Goal: Transaction & Acquisition: Purchase product/service

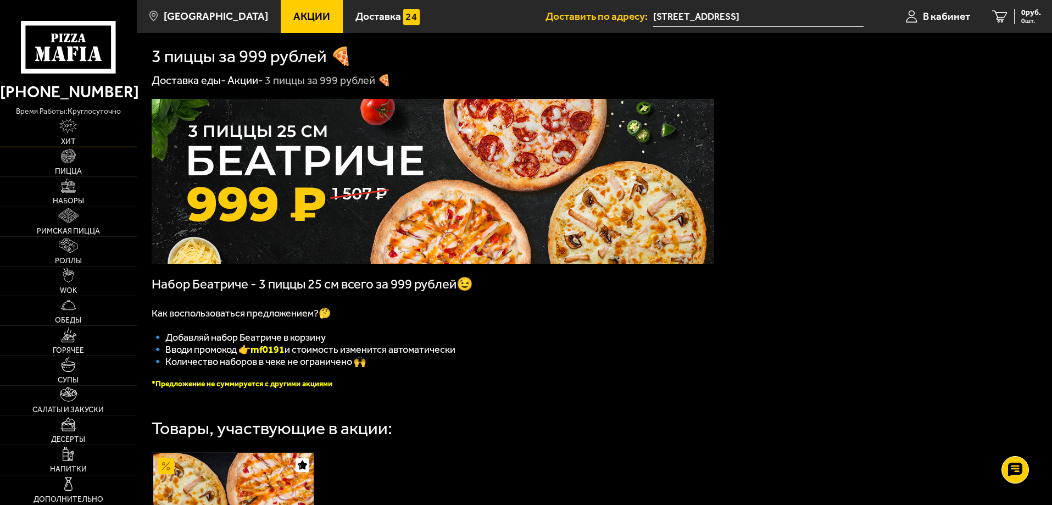
click at [70, 146] on span "Хит" at bounding box center [68, 142] width 15 height 8
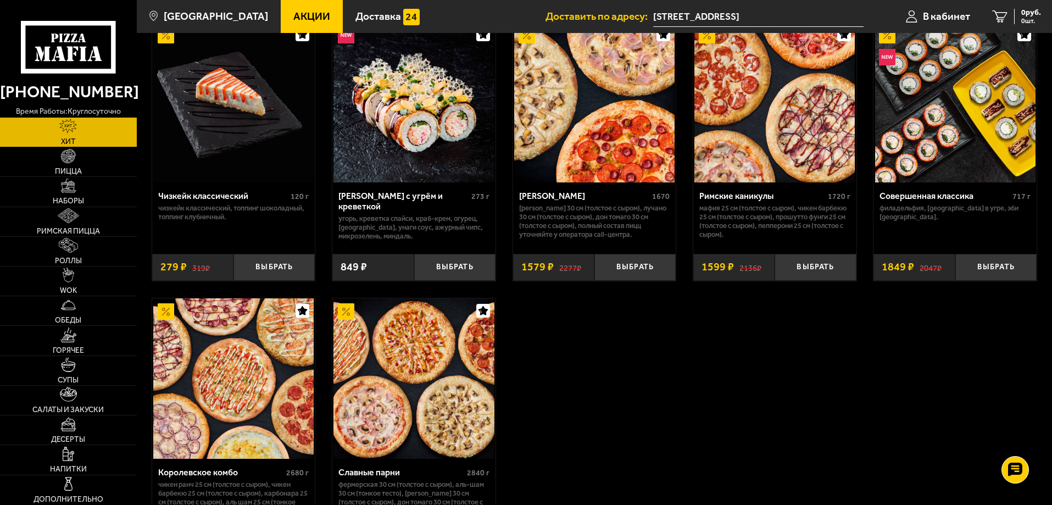
scroll to position [769, 0]
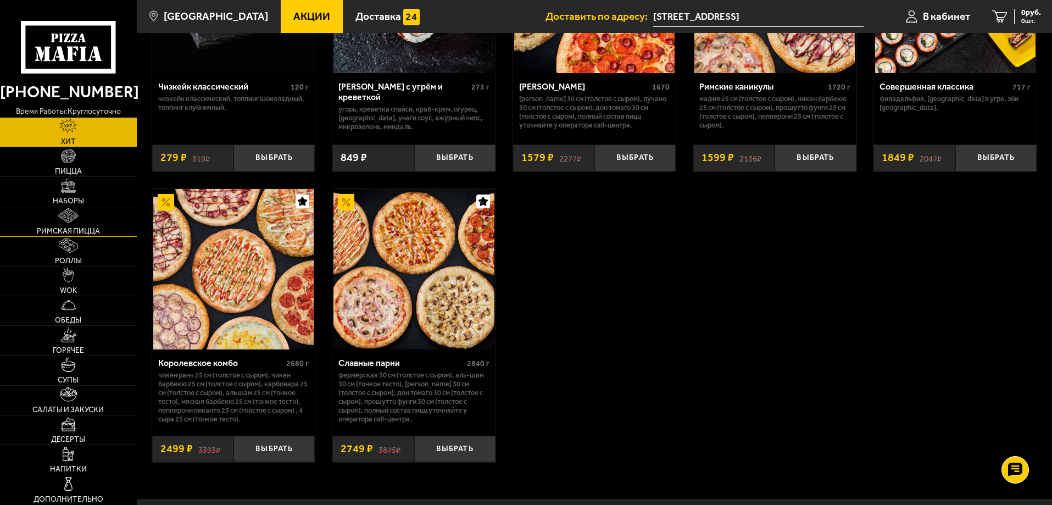
click at [60, 213] on img at bounding box center [68, 215] width 21 height 15
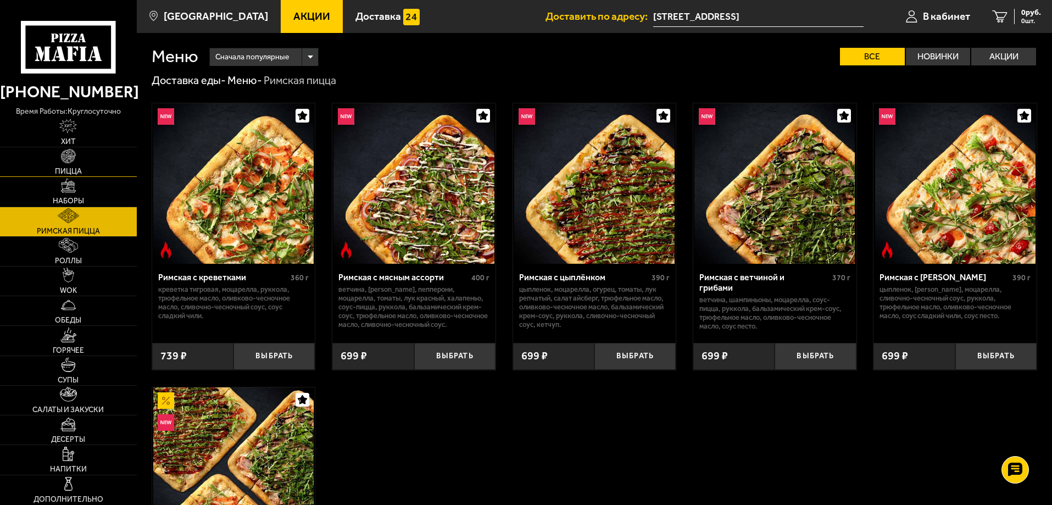
click at [66, 159] on img at bounding box center [68, 156] width 15 height 15
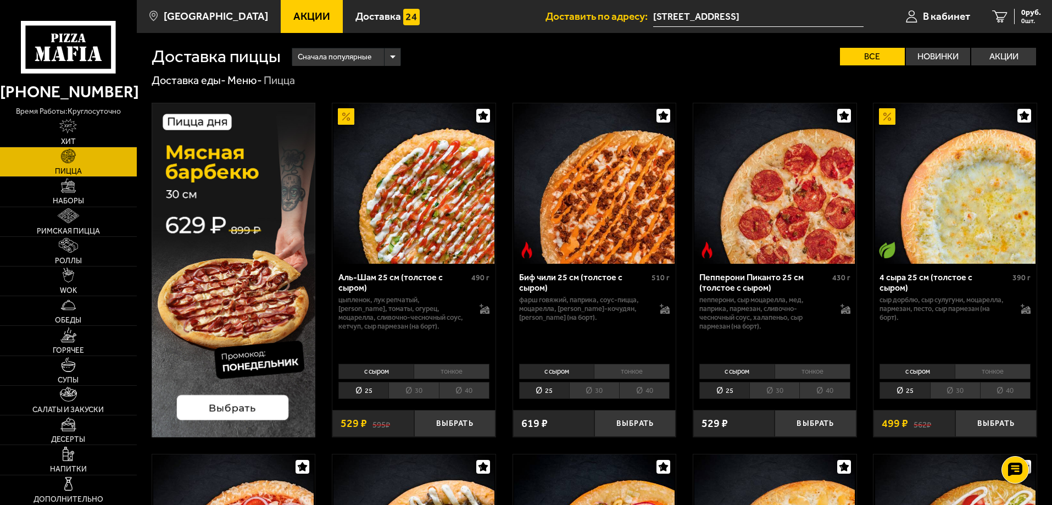
click at [423, 393] on li "30" at bounding box center [413, 390] width 50 height 17
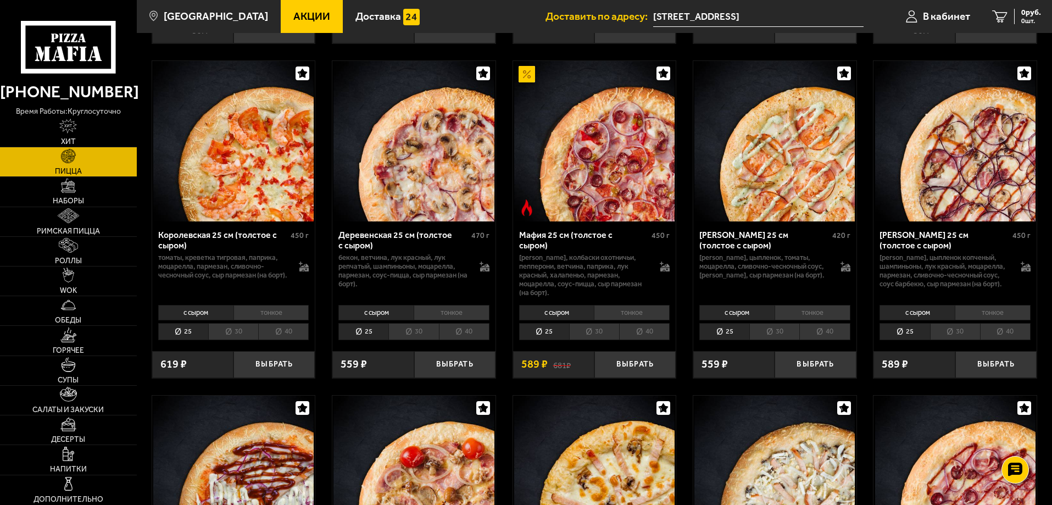
scroll to position [989, 0]
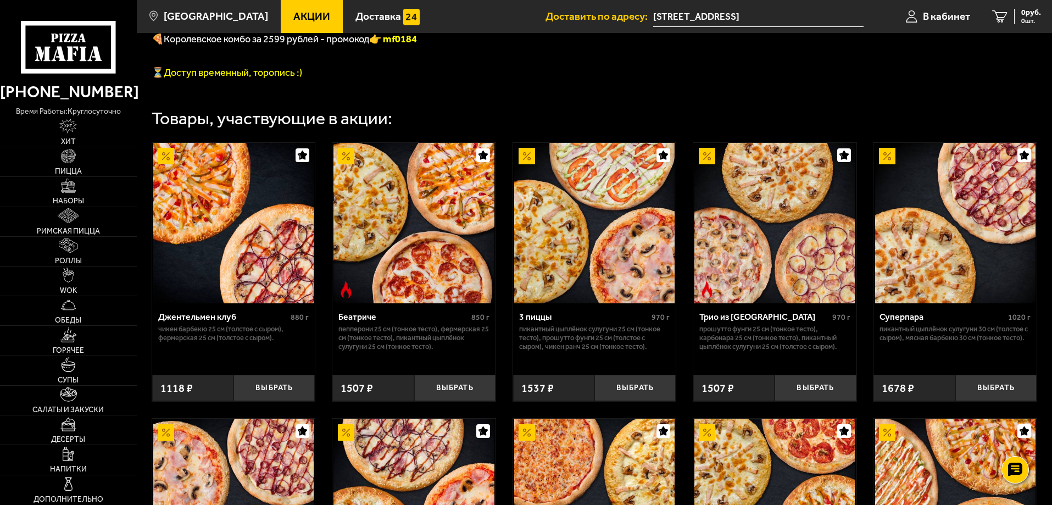
scroll to position [440, 0]
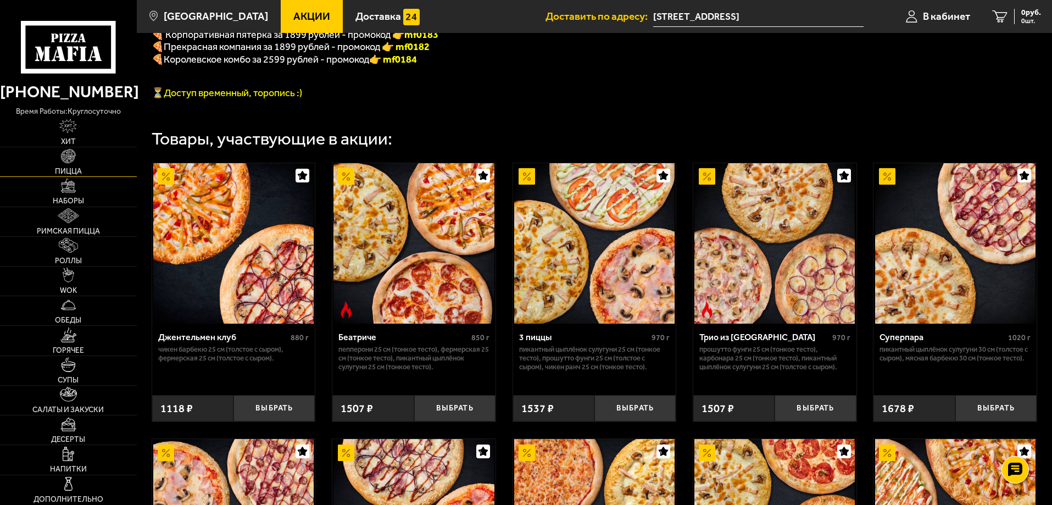
click at [66, 165] on link "Пицца" at bounding box center [68, 161] width 137 height 29
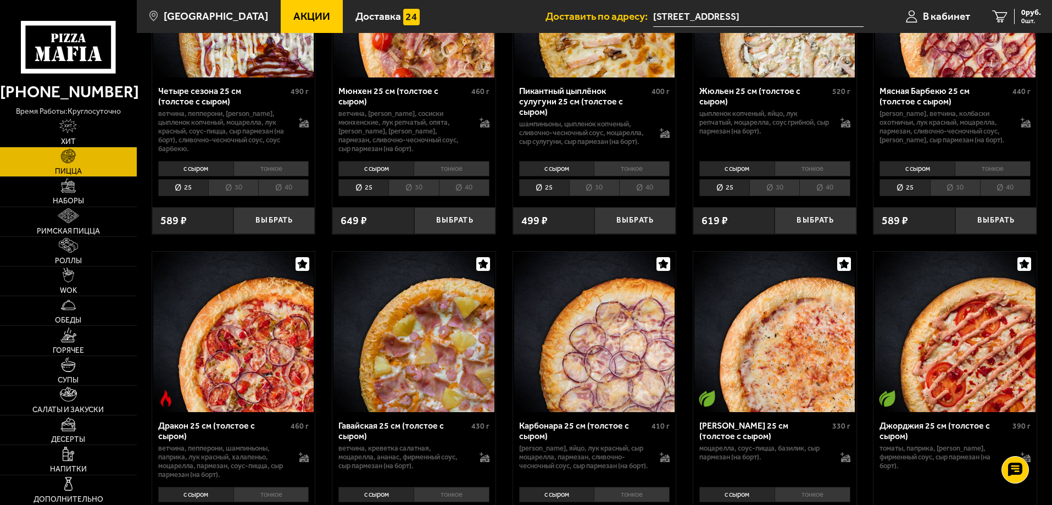
scroll to position [1594, 0]
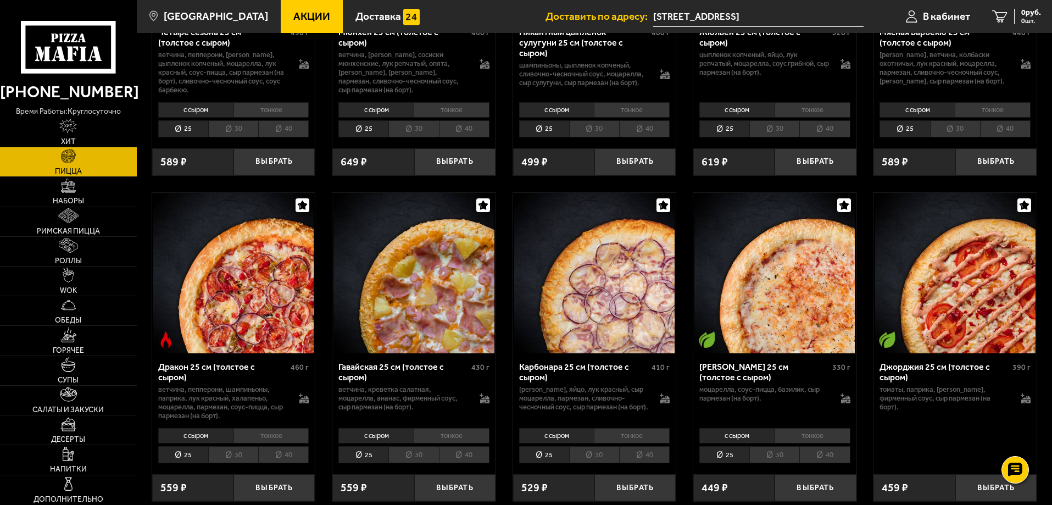
click at [224, 463] on li "30" at bounding box center [233, 454] width 50 height 17
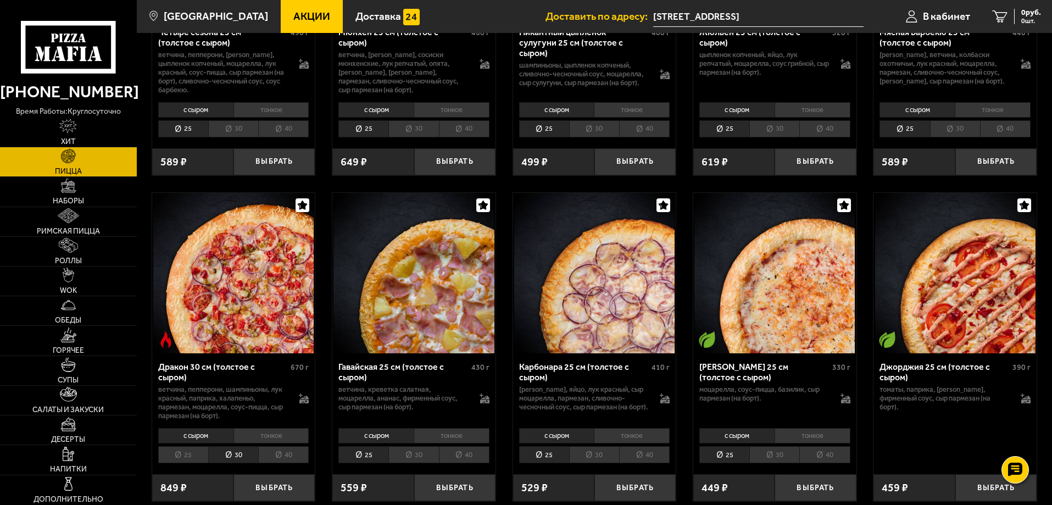
click at [275, 443] on li "тонкое" at bounding box center [272, 435] width 76 height 15
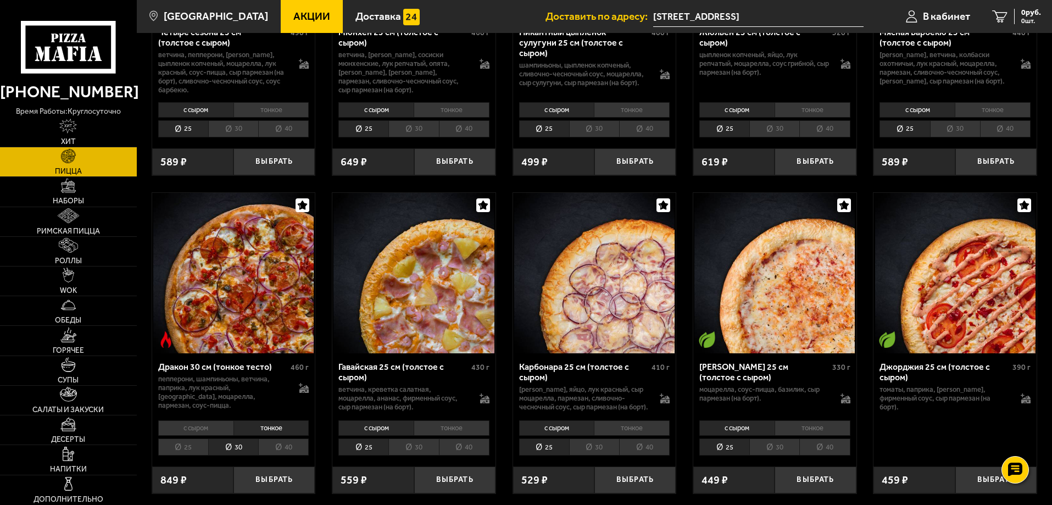
scroll to position [1648, 0]
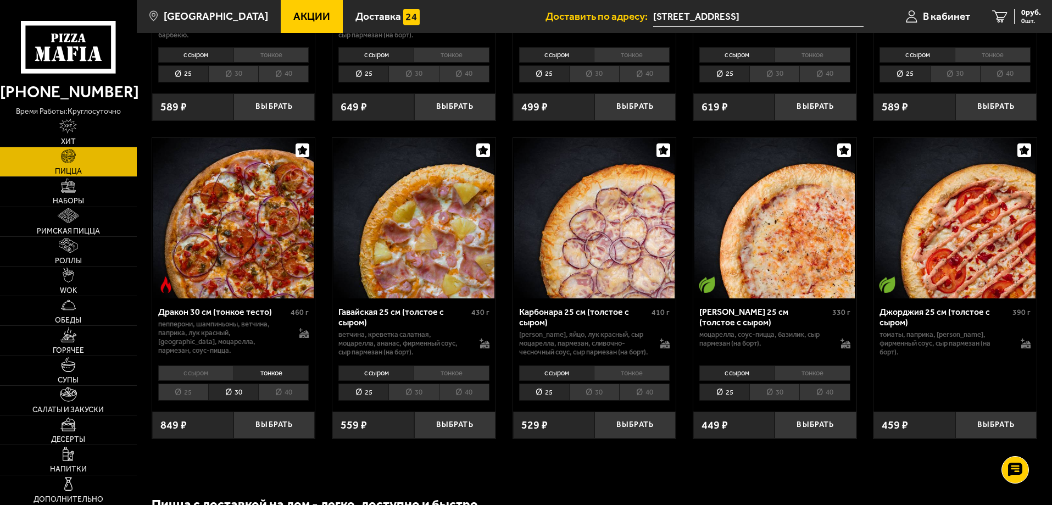
drag, startPoint x: 273, startPoint y: 445, endPoint x: 406, endPoint y: 406, distance: 139.1
click at [275, 438] on button "Выбрать" at bounding box center [274, 425] width 81 height 27
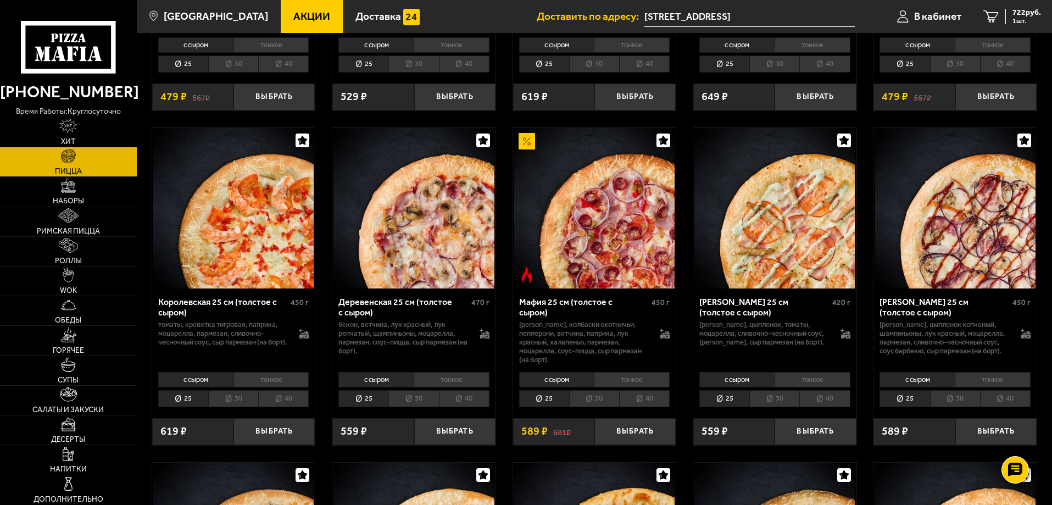
scroll to position [714, 0]
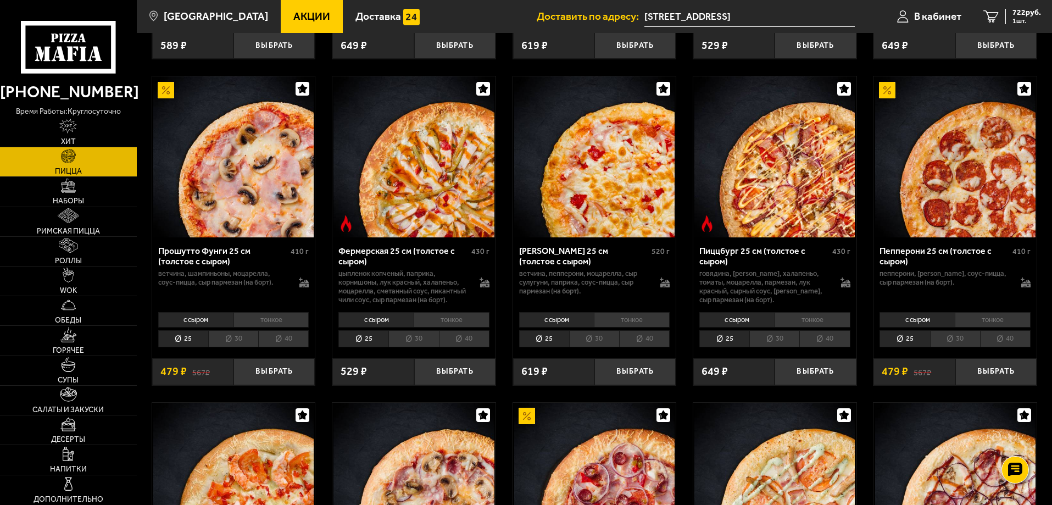
click at [417, 347] on li "30" at bounding box center [413, 338] width 50 height 17
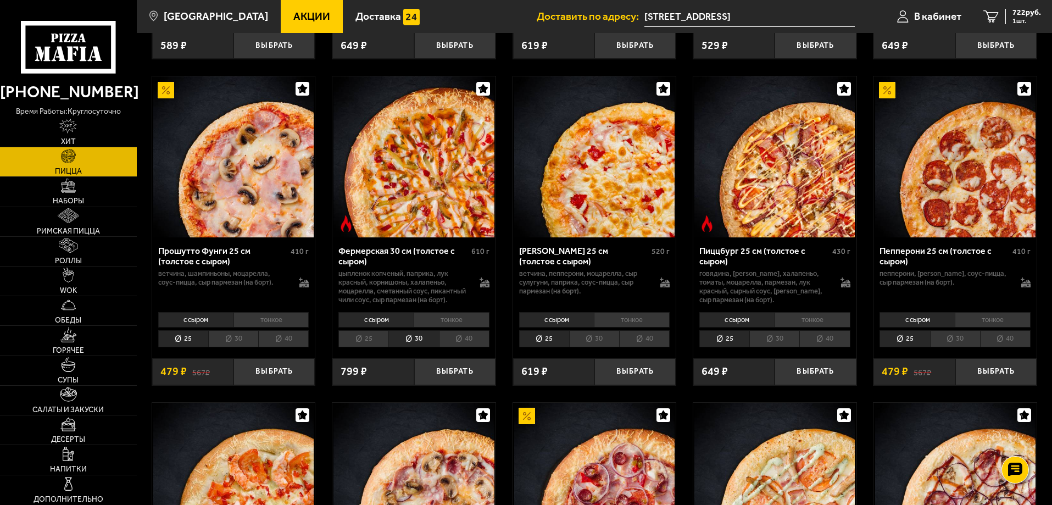
click at [447, 327] on li "тонкое" at bounding box center [452, 319] width 76 height 15
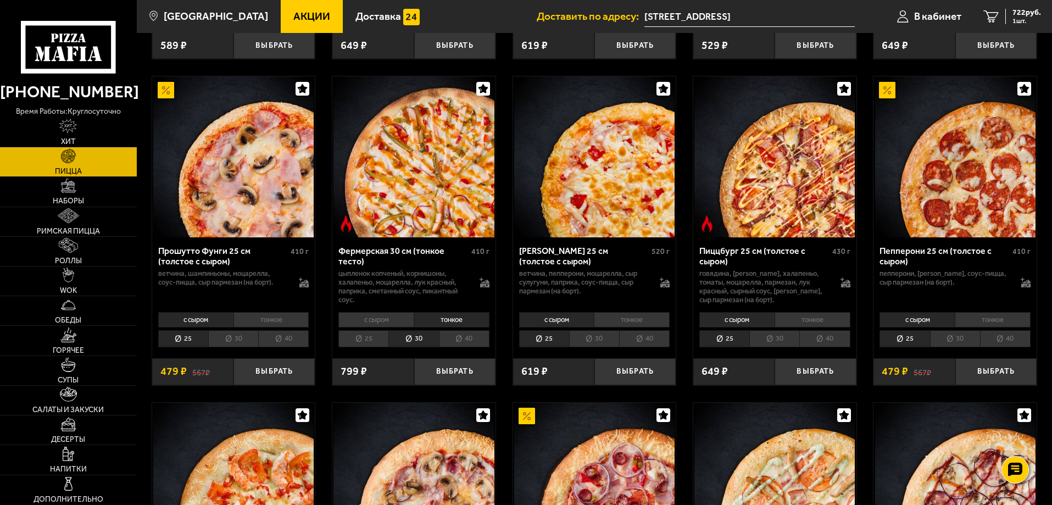
click at [374, 327] on li "с сыром" at bounding box center [375, 319] width 75 height 15
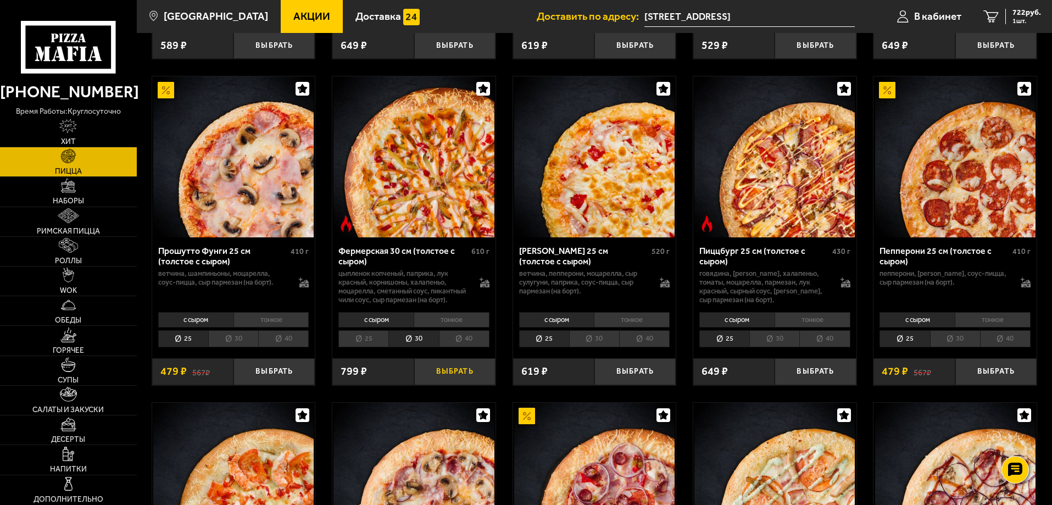
drag, startPoint x: 458, startPoint y: 392, endPoint x: 547, endPoint y: 347, distance: 100.0
click at [458, 385] on button "Выбрать" at bounding box center [454, 371] width 81 height 27
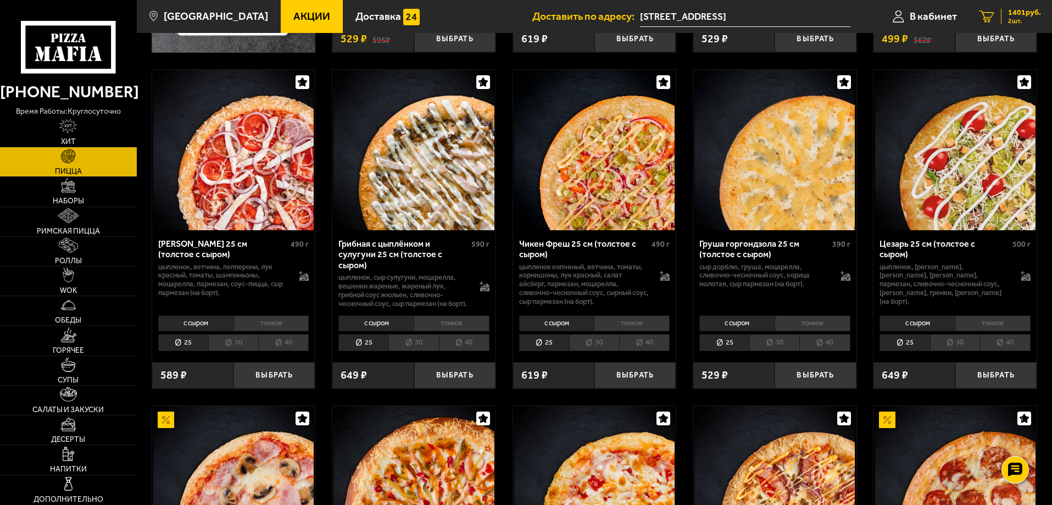
click at [1012, 18] on span "2 шт." at bounding box center [1024, 21] width 33 height 7
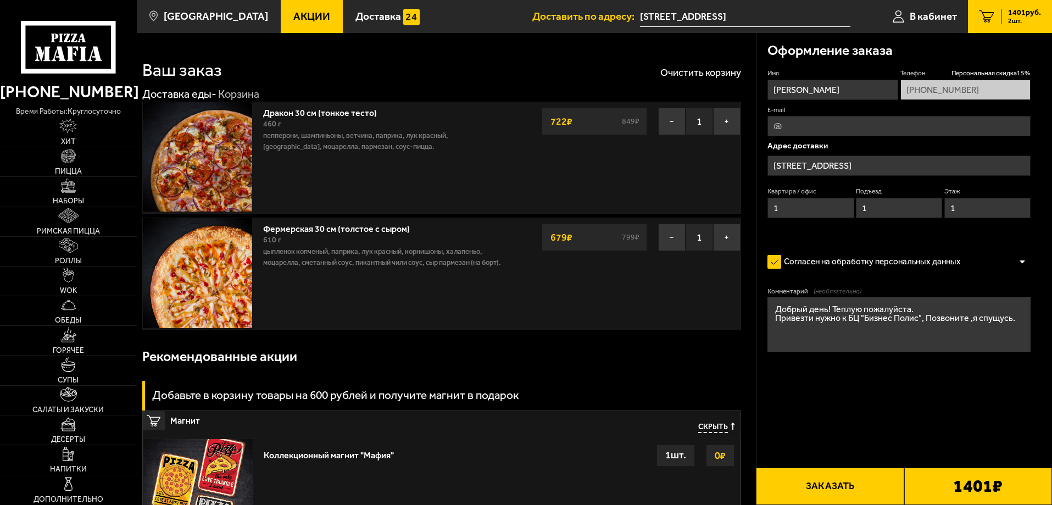
type input "Софийская улица, 6к8"
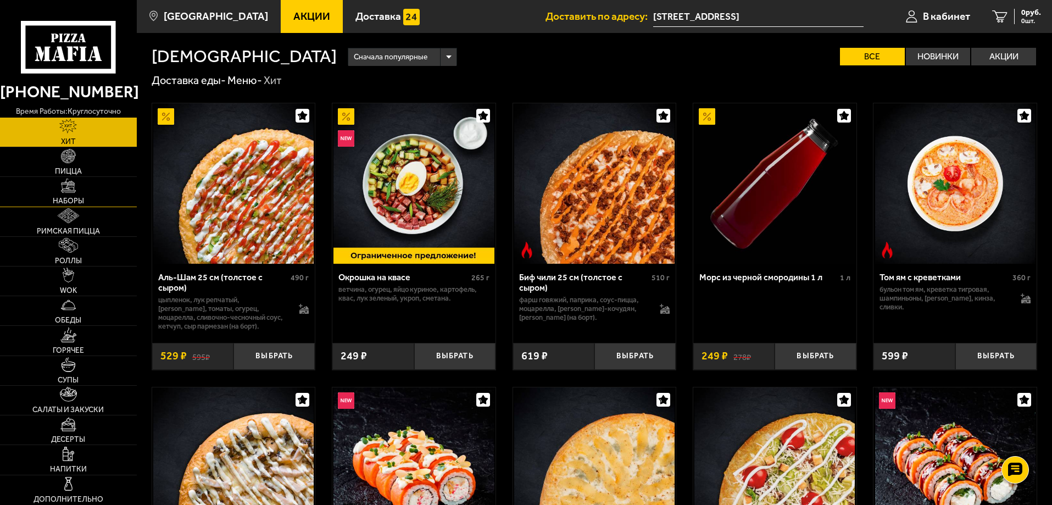
click at [69, 197] on span "Наборы" at bounding box center [68, 201] width 31 height 8
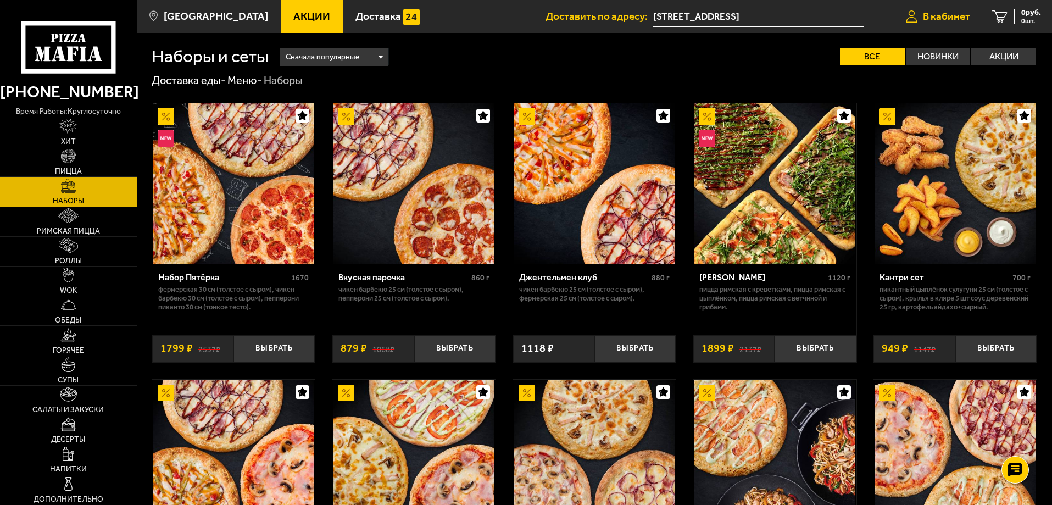
click at [927, 13] on span "В кабинет" at bounding box center [946, 16] width 47 height 10
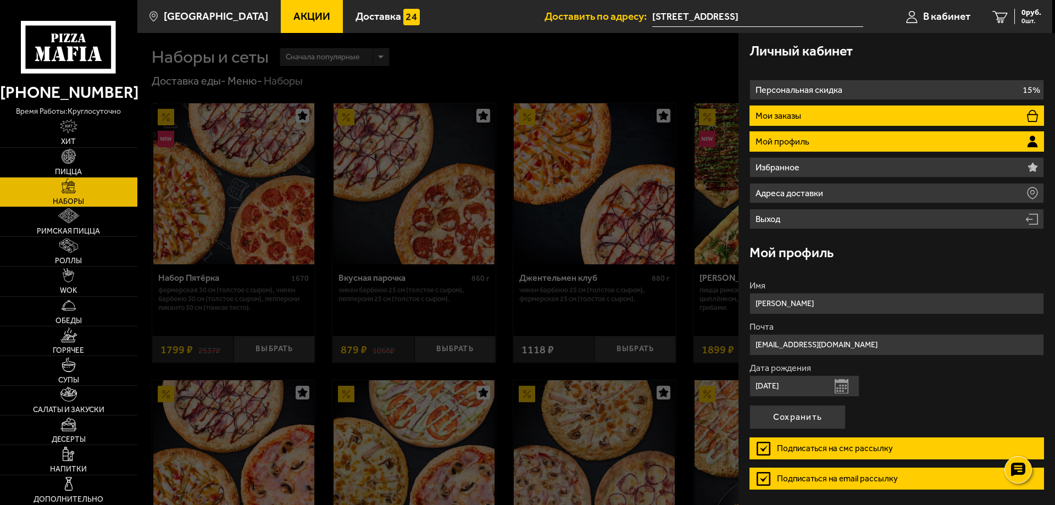
click at [795, 112] on p "Мои заказы" at bounding box center [780, 116] width 48 height 9
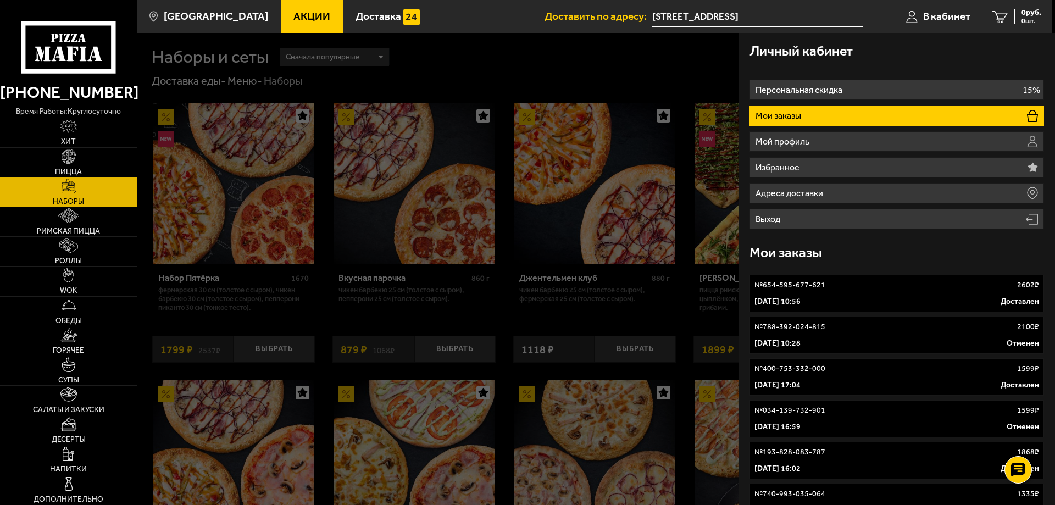
click at [782, 285] on p "№ 654-595-677-621" at bounding box center [789, 285] width 71 height 11
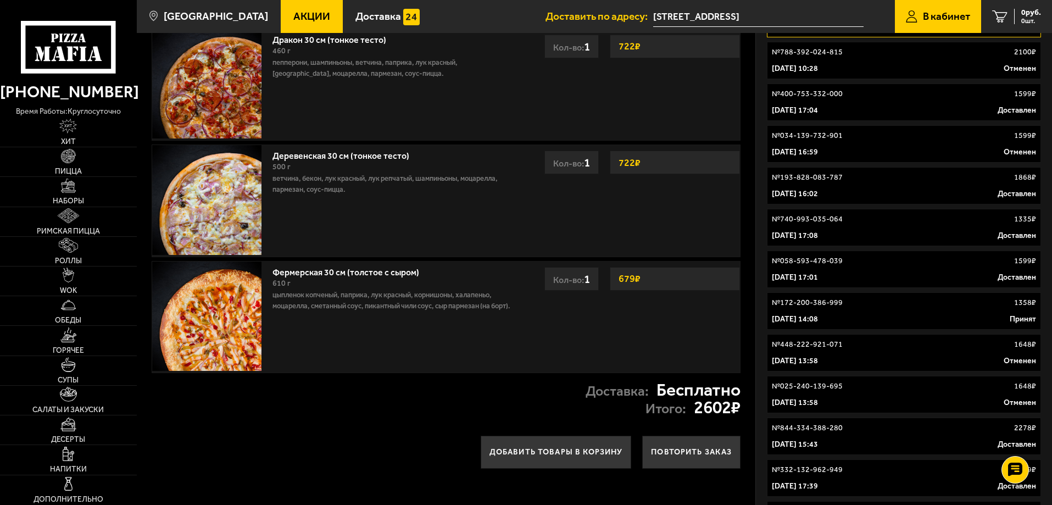
scroll to position [55, 0]
